Goal: Complete application form

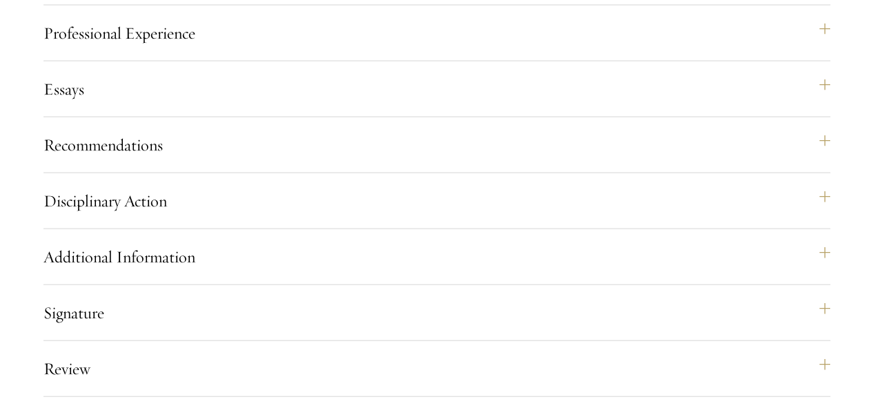
scroll to position [1454, 0]
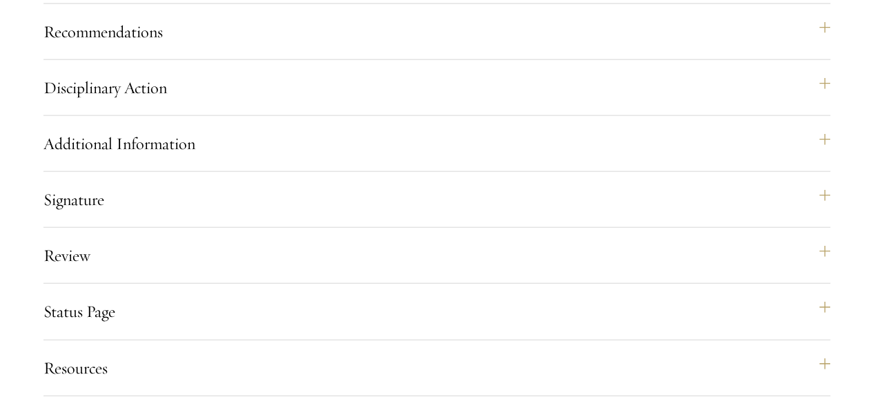
scroll to position [1570, 0]
